Goal: Task Accomplishment & Management: Use online tool/utility

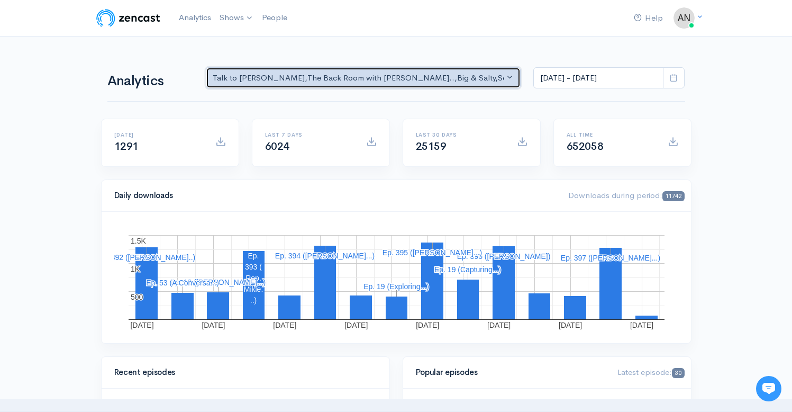
click at [269, 79] on div "Talk to [PERSON_NAME] , The Back Room with [PERSON_NAME].. , Big & Salty , Seri…" at bounding box center [359, 78] width 292 height 12
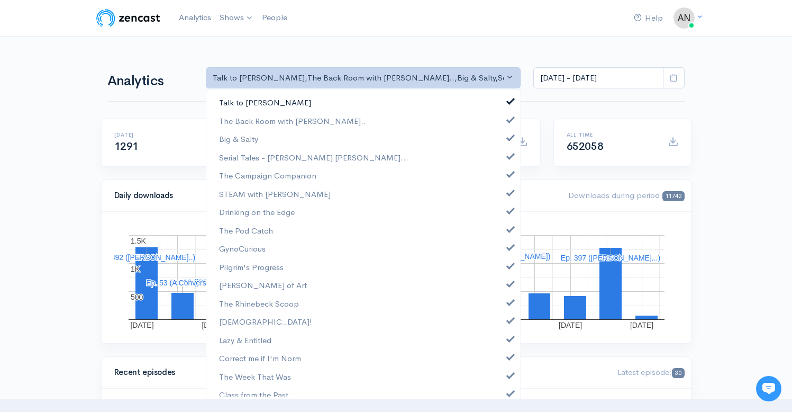
click at [509, 99] on span at bounding box center [511, 100] width 4 height 8
select select "10316"
click at [509, 140] on span at bounding box center [511, 136] width 4 height 8
click at [509, 158] on span at bounding box center [511, 155] width 4 height 8
click at [509, 175] on span at bounding box center [511, 173] width 4 height 8
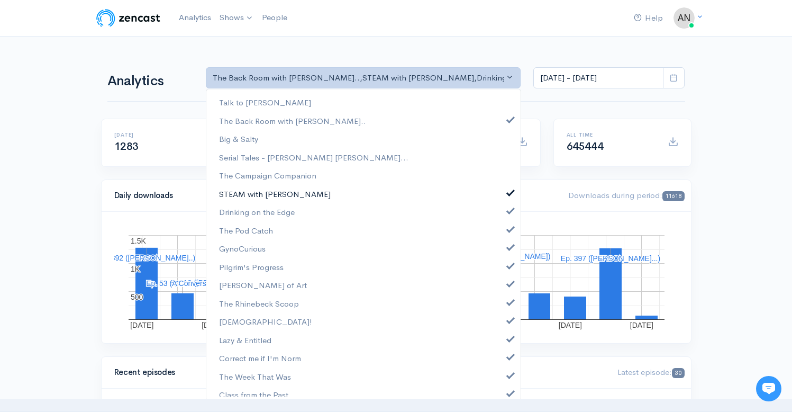
click at [509, 190] on span at bounding box center [511, 191] width 4 height 8
click at [509, 206] on span at bounding box center [511, 209] width 4 height 8
click at [509, 227] on span at bounding box center [511, 228] width 4 height 8
click at [509, 247] on span at bounding box center [511, 246] width 4 height 8
click at [509, 266] on span at bounding box center [511, 264] width 4 height 8
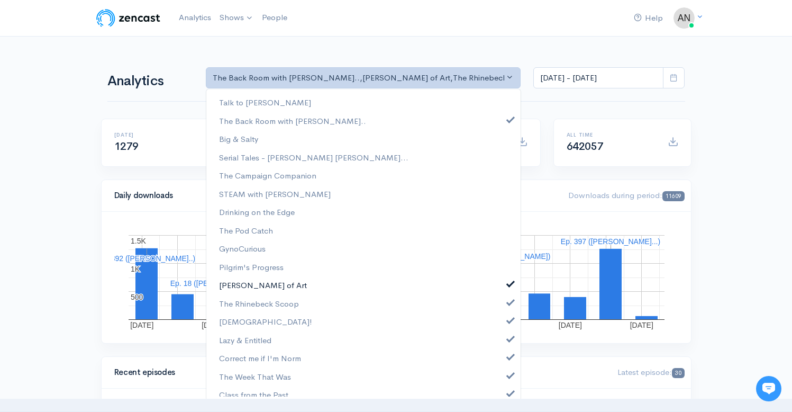
click at [509, 279] on span at bounding box center [511, 282] width 4 height 8
click at [509, 300] on span at bounding box center [511, 301] width 4 height 8
click at [509, 320] on span at bounding box center [511, 319] width 4 height 8
click at [503, 346] on link "Lazy & Entitled" at bounding box center [363, 340] width 314 height 19
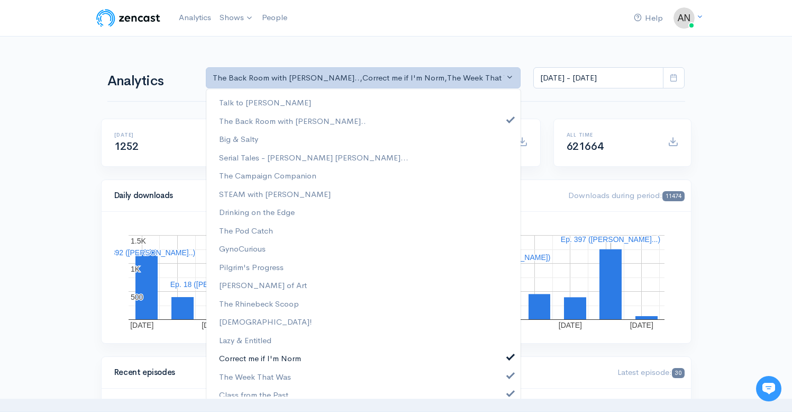
click at [504, 362] on link "Correct me if I'm Norm" at bounding box center [363, 358] width 314 height 19
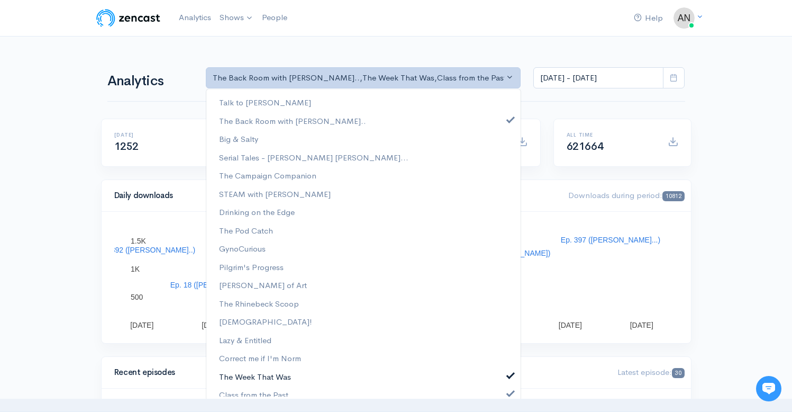
click at [504, 379] on link "The Week That Was" at bounding box center [363, 376] width 314 height 19
click at [509, 391] on span at bounding box center [511, 392] width 4 height 8
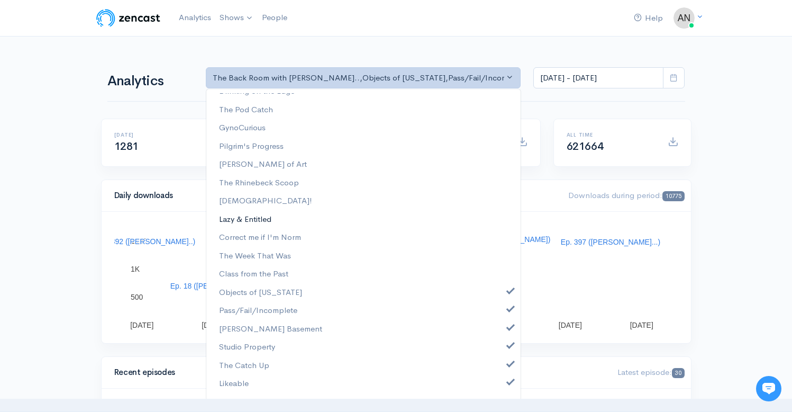
scroll to position [135, 0]
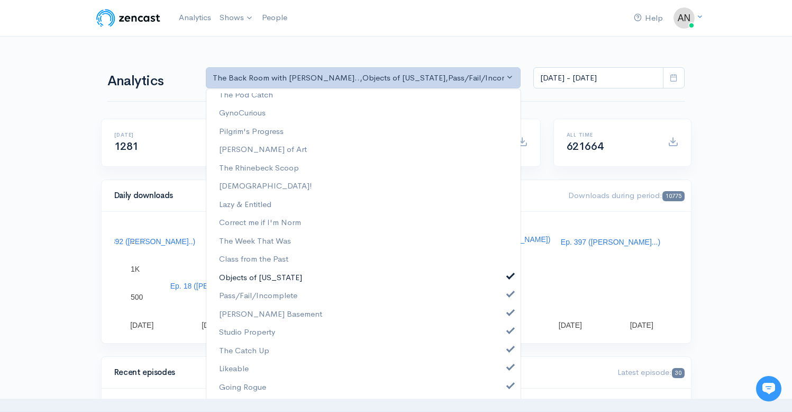
click at [504, 271] on link "Objects of [US_STATE]" at bounding box center [363, 277] width 314 height 19
click at [504, 287] on link "Pass/Fail/Incomplete" at bounding box center [363, 295] width 314 height 19
click at [509, 312] on span at bounding box center [511, 311] width 4 height 8
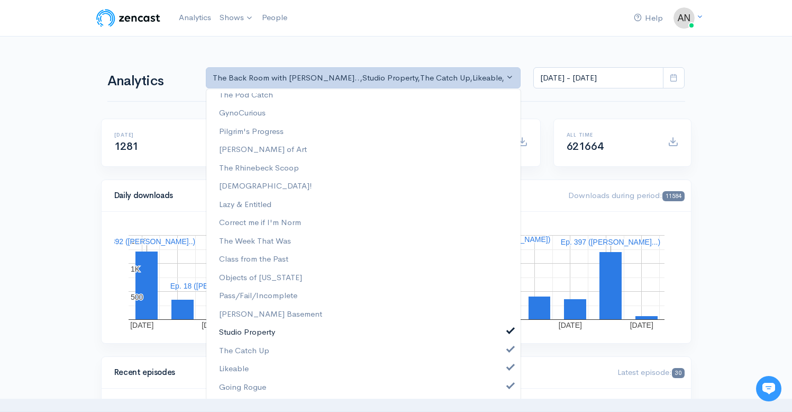
click at [502, 335] on link "Studio Property" at bounding box center [363, 332] width 314 height 19
click at [509, 350] on span at bounding box center [511, 348] width 4 height 8
click at [509, 370] on span at bounding box center [511, 366] width 4 height 8
click at [509, 386] on span at bounding box center [511, 385] width 4 height 8
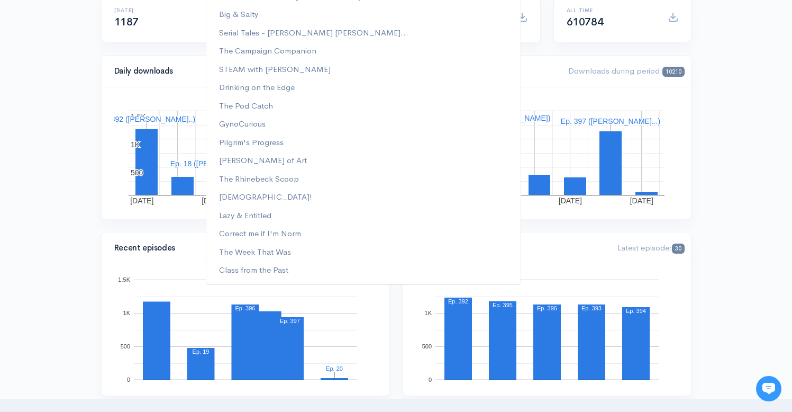
scroll to position [0, 0]
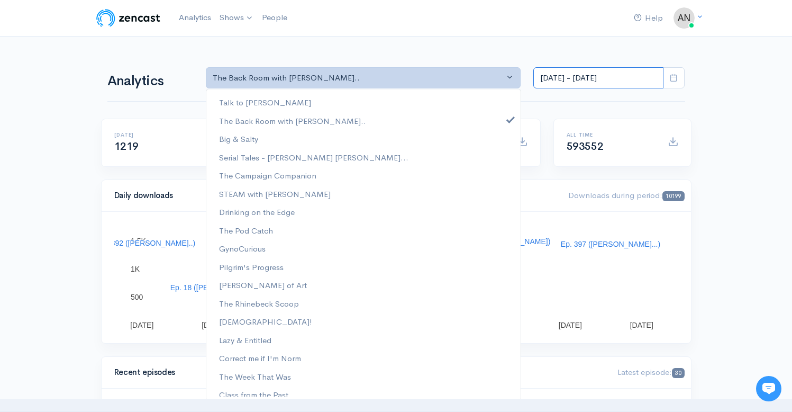
click at [582, 77] on input "[DATE] - [DATE]" at bounding box center [598, 78] width 130 height 22
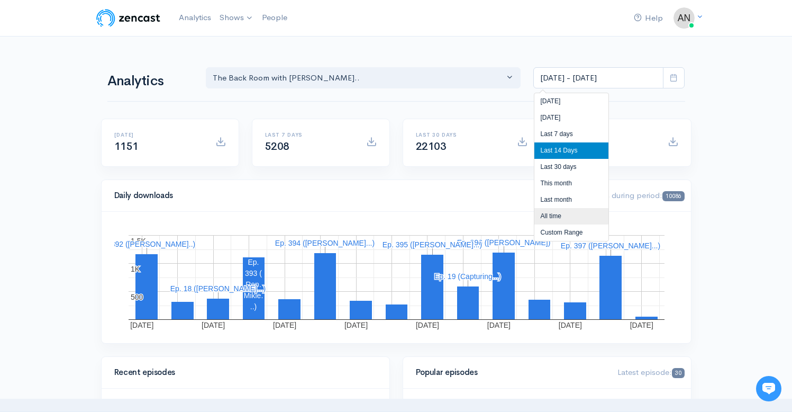
click at [547, 218] on li "All time" at bounding box center [572, 216] width 74 height 16
type input "[DATE] - [DATE]"
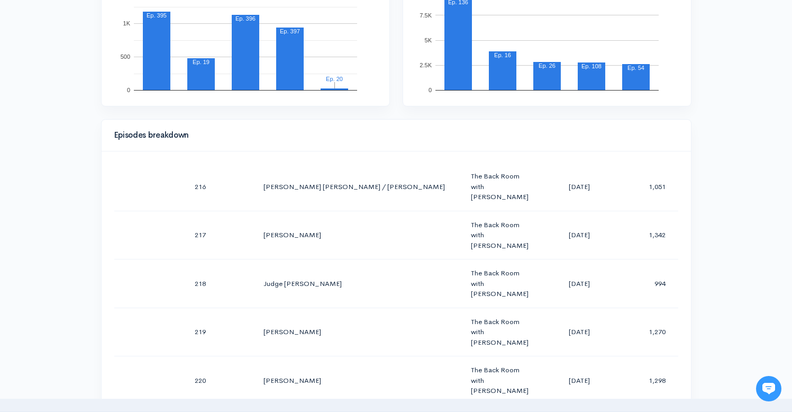
scroll to position [10697, 0]
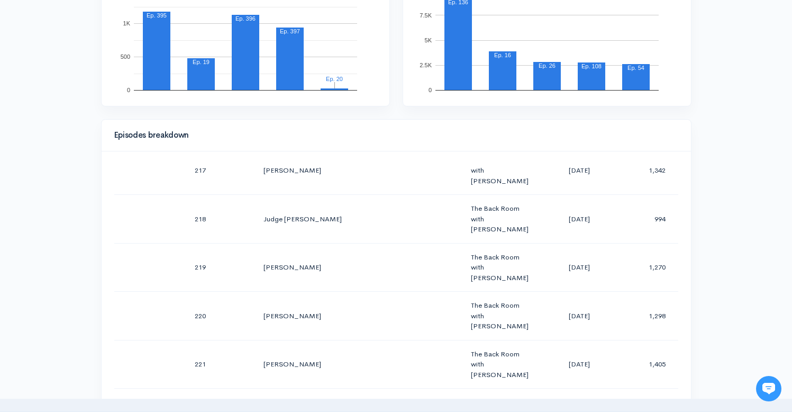
click at [746, 198] on div "Help Notifications View all Your profile Team settings Radio Free Rhinecliff Cu…" at bounding box center [396, 336] width 792 height 1500
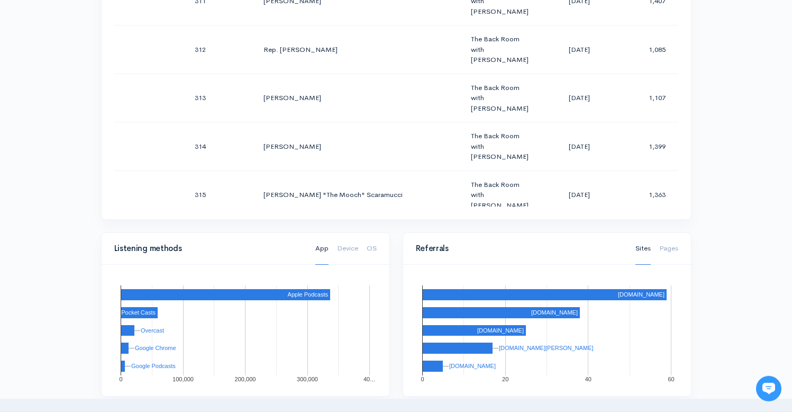
scroll to position [621, 0]
